Goal: Check status: Check status

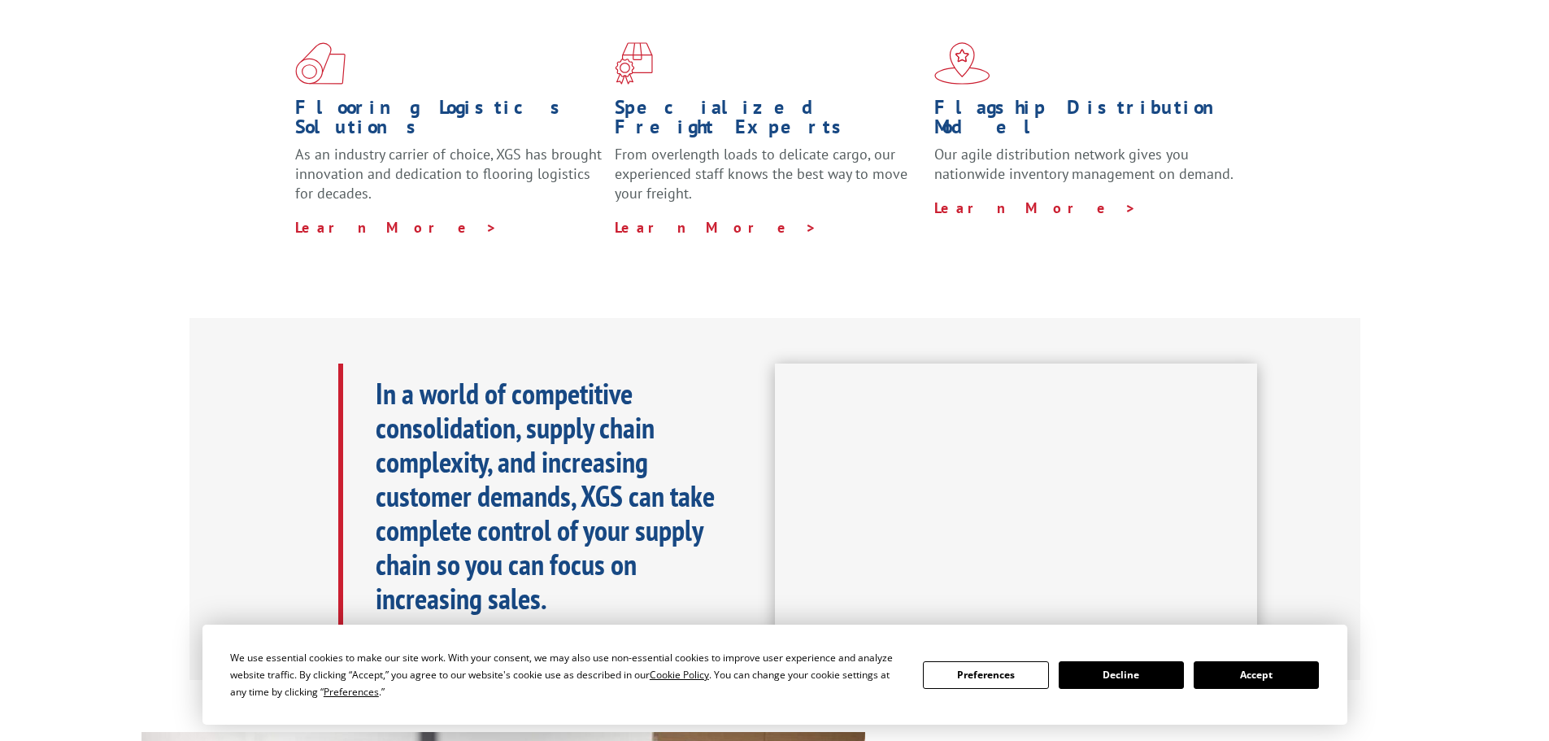
scroll to position [488, 0]
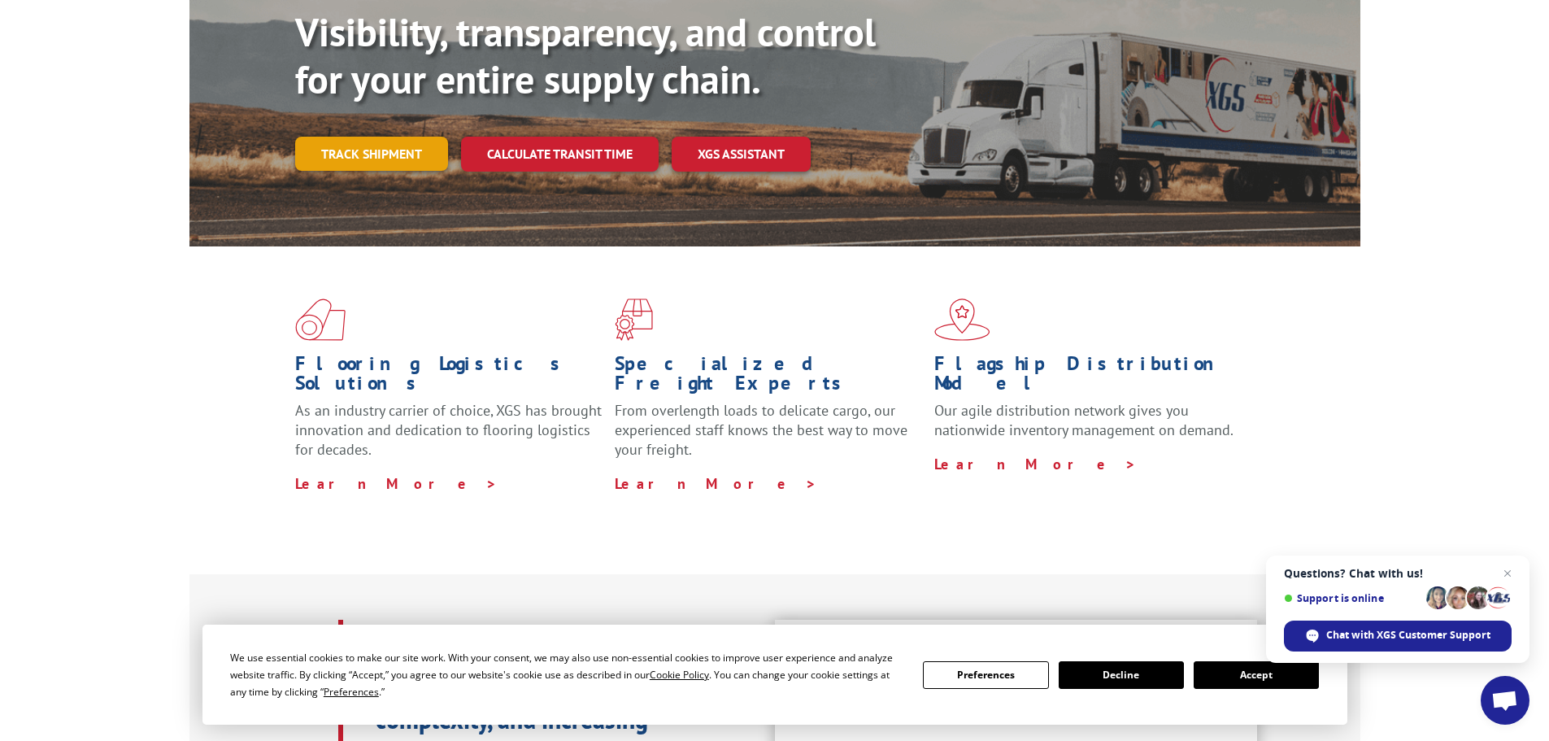
scroll to position [81, 0]
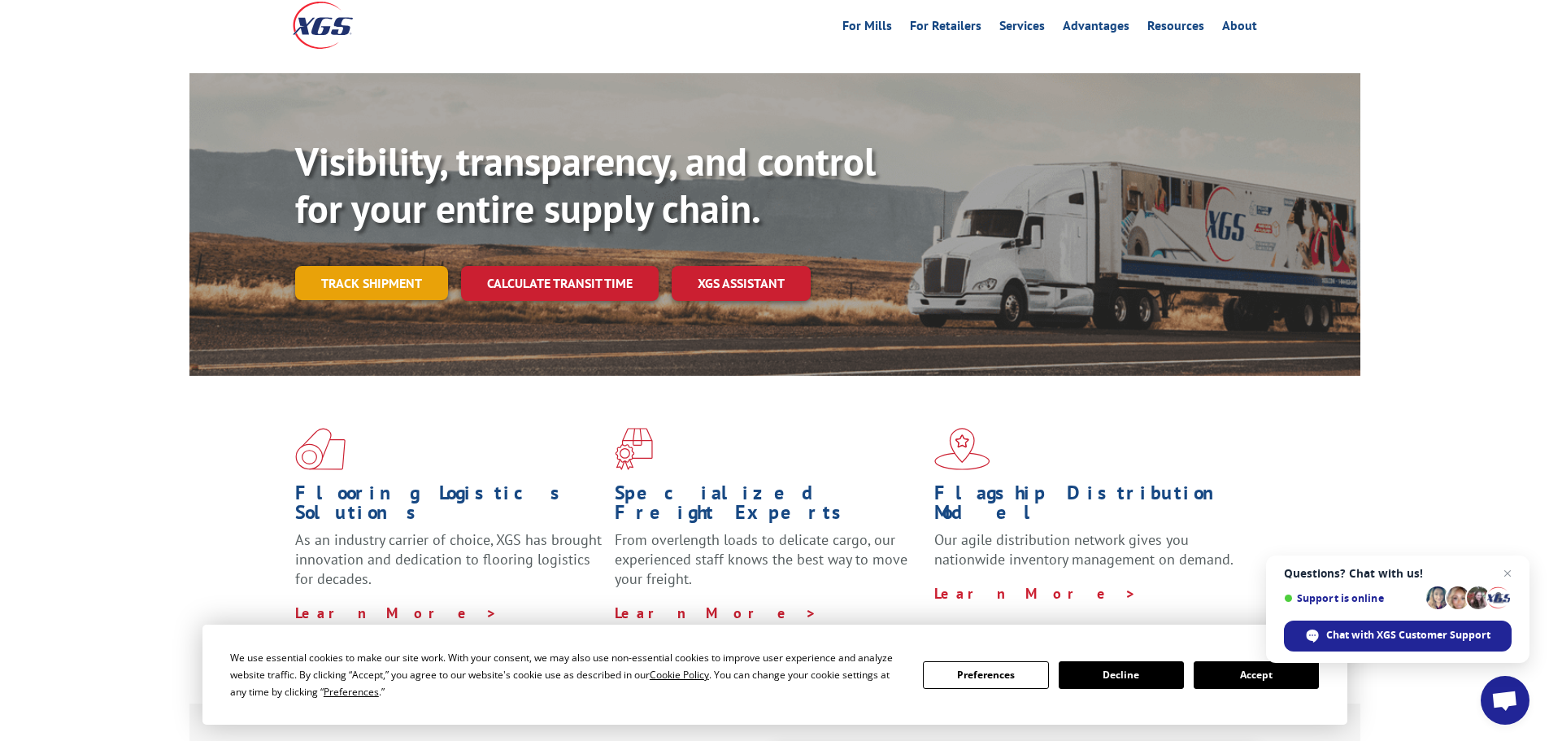
click at [359, 266] on link "Track shipment" at bounding box center [371, 283] width 153 height 34
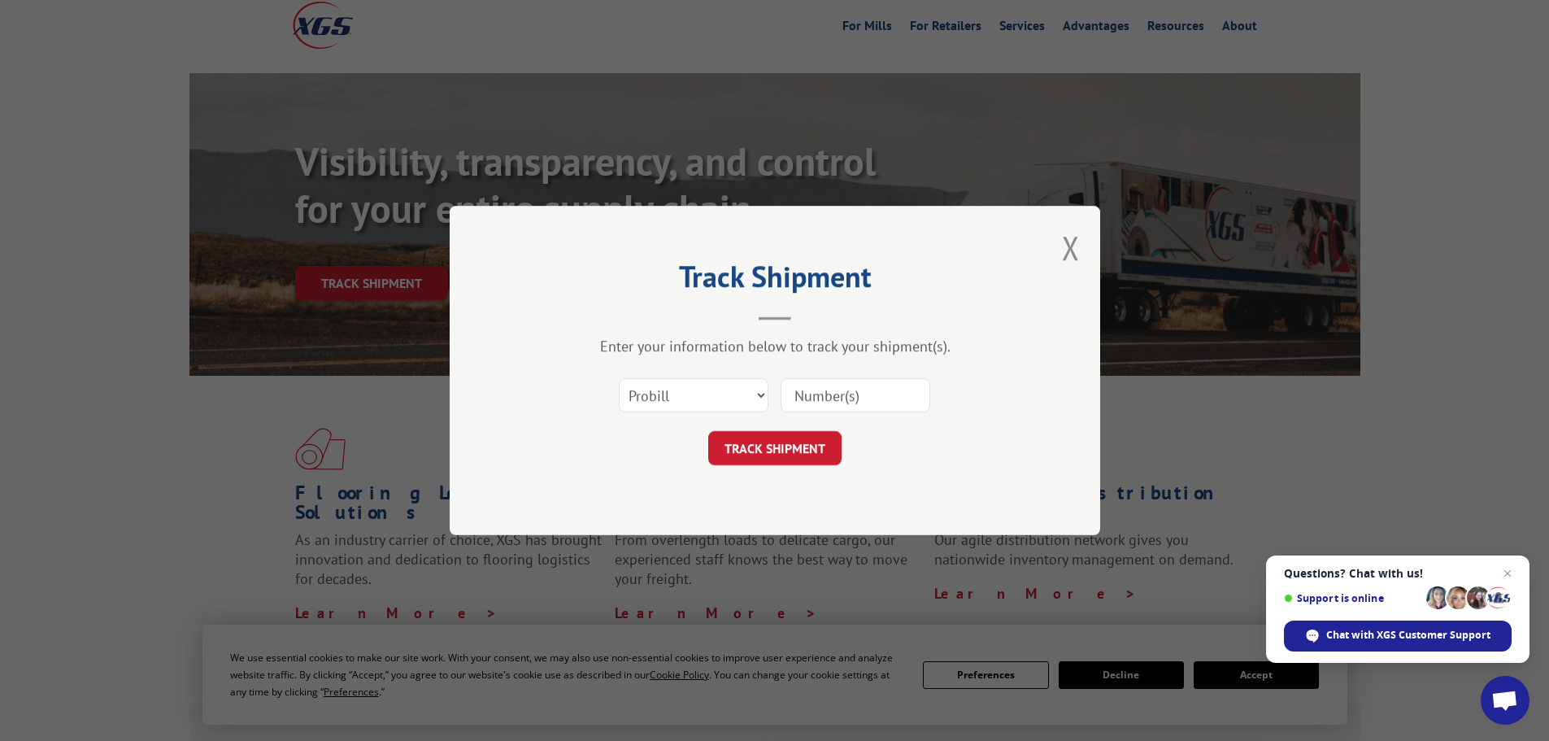
click at [847, 412] on input at bounding box center [856, 395] width 150 height 34
paste input "17608090"
type input "17608090"
click at [797, 441] on button "TRACK SHIPMENT" at bounding box center [774, 448] width 133 height 34
